Goal: Transaction & Acquisition: Obtain resource

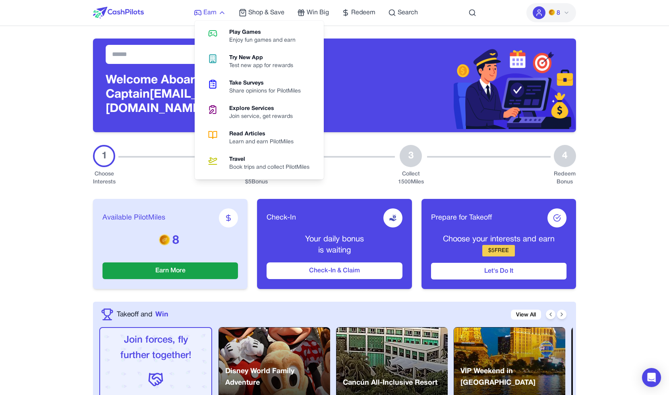
click at [201, 14] on icon at bounding box center [198, 13] width 8 height 8
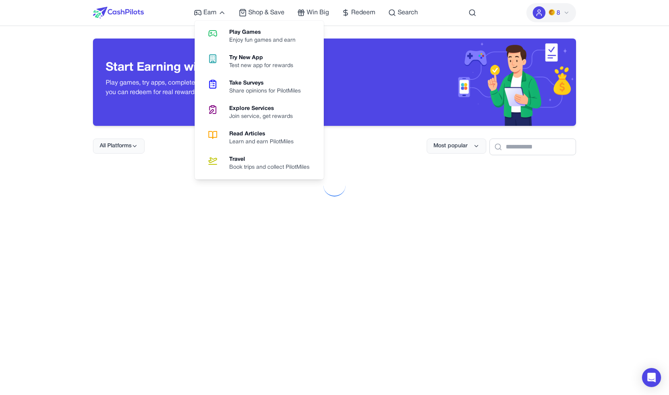
click at [54, 105] on div "Earn Play Games Enjoy fun games and earn Try New App Test new app for rewards T…" at bounding box center [334, 386] width 669 height 773
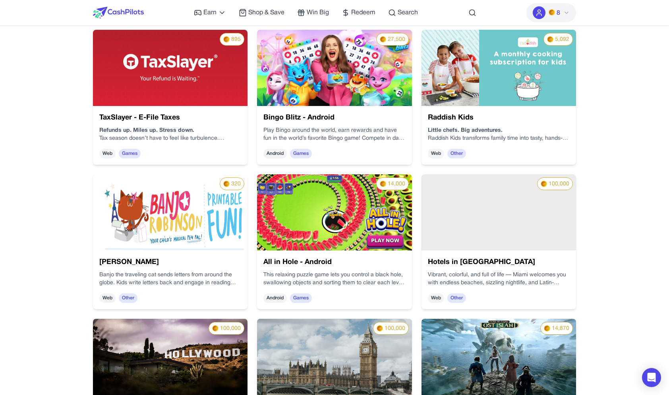
scroll to position [1441, 0]
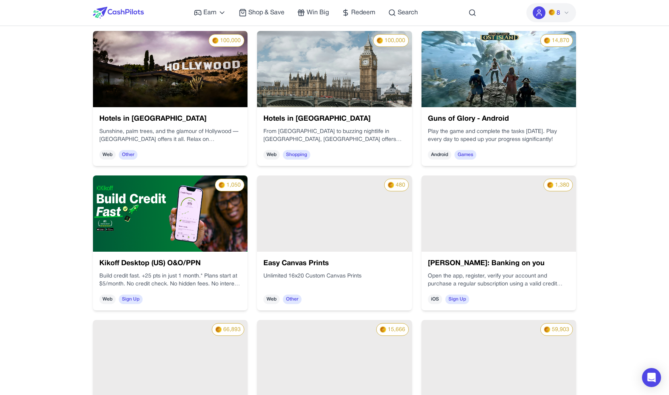
click at [293, 232] on div "480" at bounding box center [334, 214] width 155 height 76
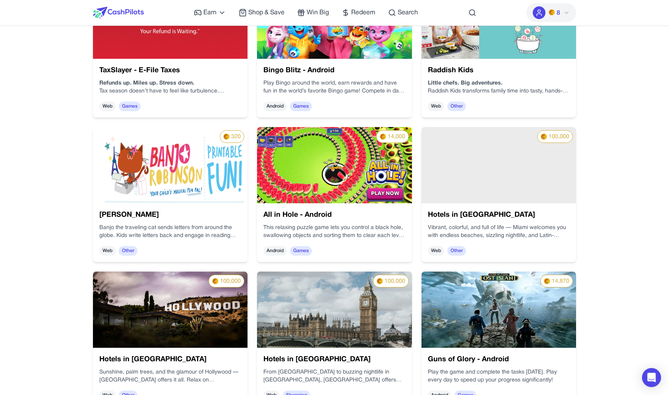
scroll to position [1198, 0]
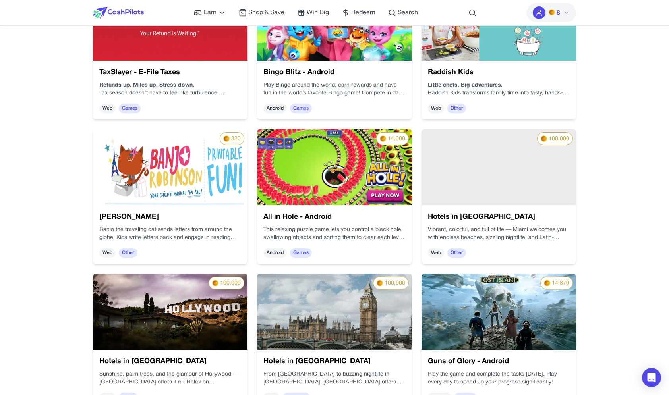
click at [535, 171] on div "100,000" at bounding box center [499, 167] width 155 height 76
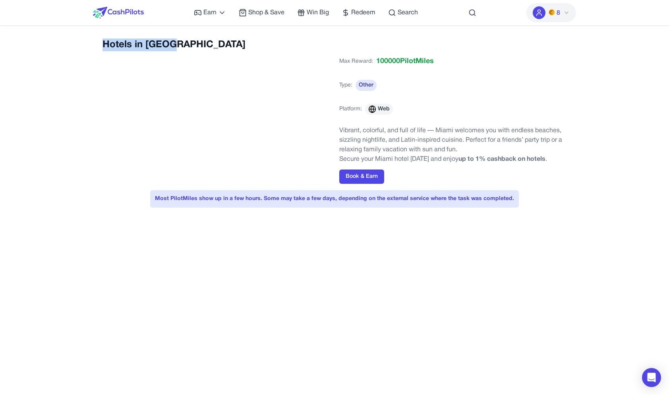
drag, startPoint x: 188, startPoint y: 42, endPoint x: 151, endPoint y: 31, distance: 38.8
click at [150, 39] on div "Hotels in Miami Max Reward: 100000 PilotMiles Type: Other Platform: Web Vibrant…" at bounding box center [334, 128] width 483 height 179
click at [151, 31] on div "Earn Play Games Enjoy fun games and earn Try New App Test new app for rewards T…" at bounding box center [334, 321] width 669 height 643
click at [189, 55] on div "Hotels in [GEOGRAPHIC_DATA]" at bounding box center [216, 106] width 227 height 135
